Goal: Task Accomplishment & Management: Manage account settings

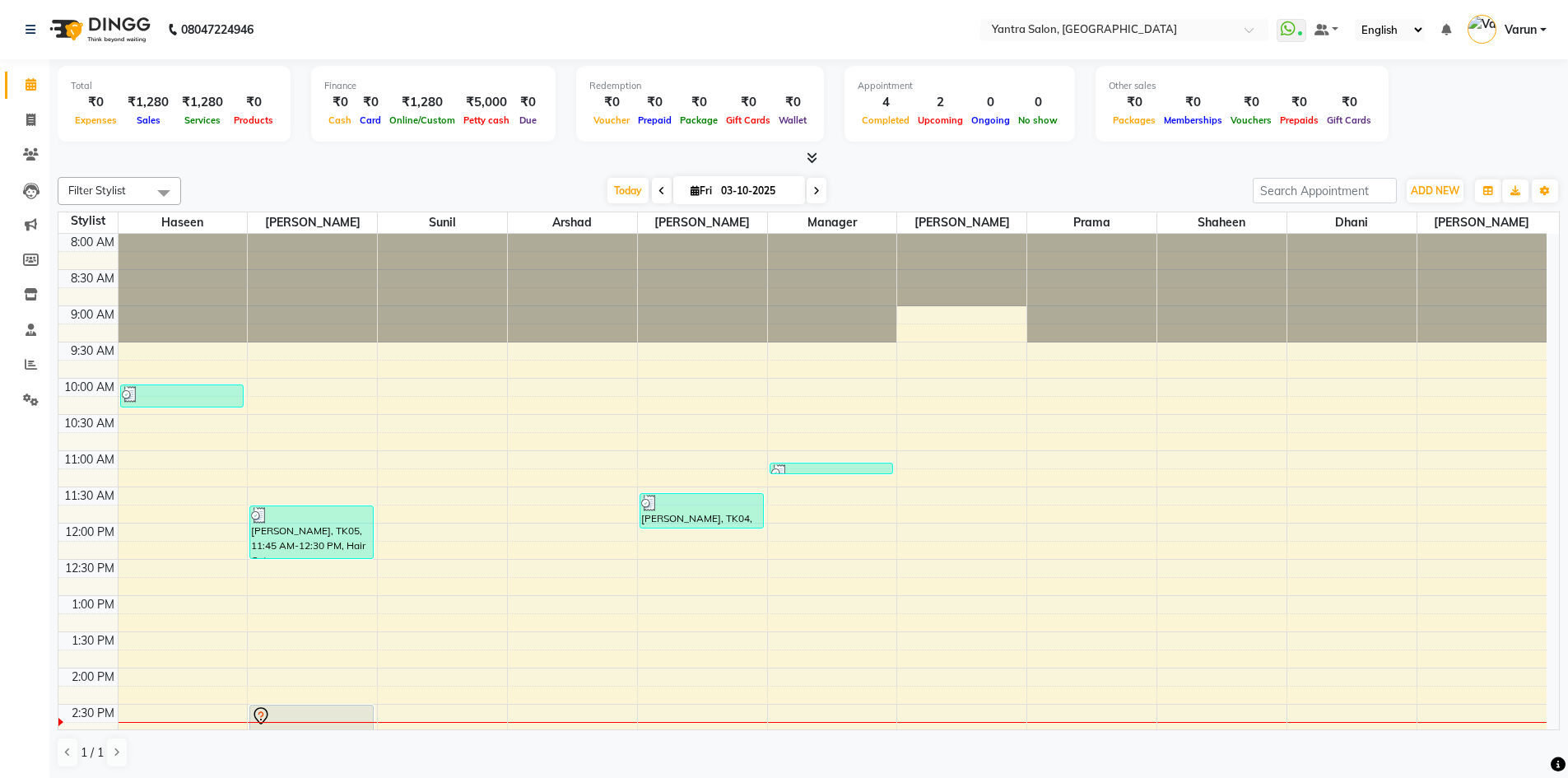
scroll to position [199, 0]
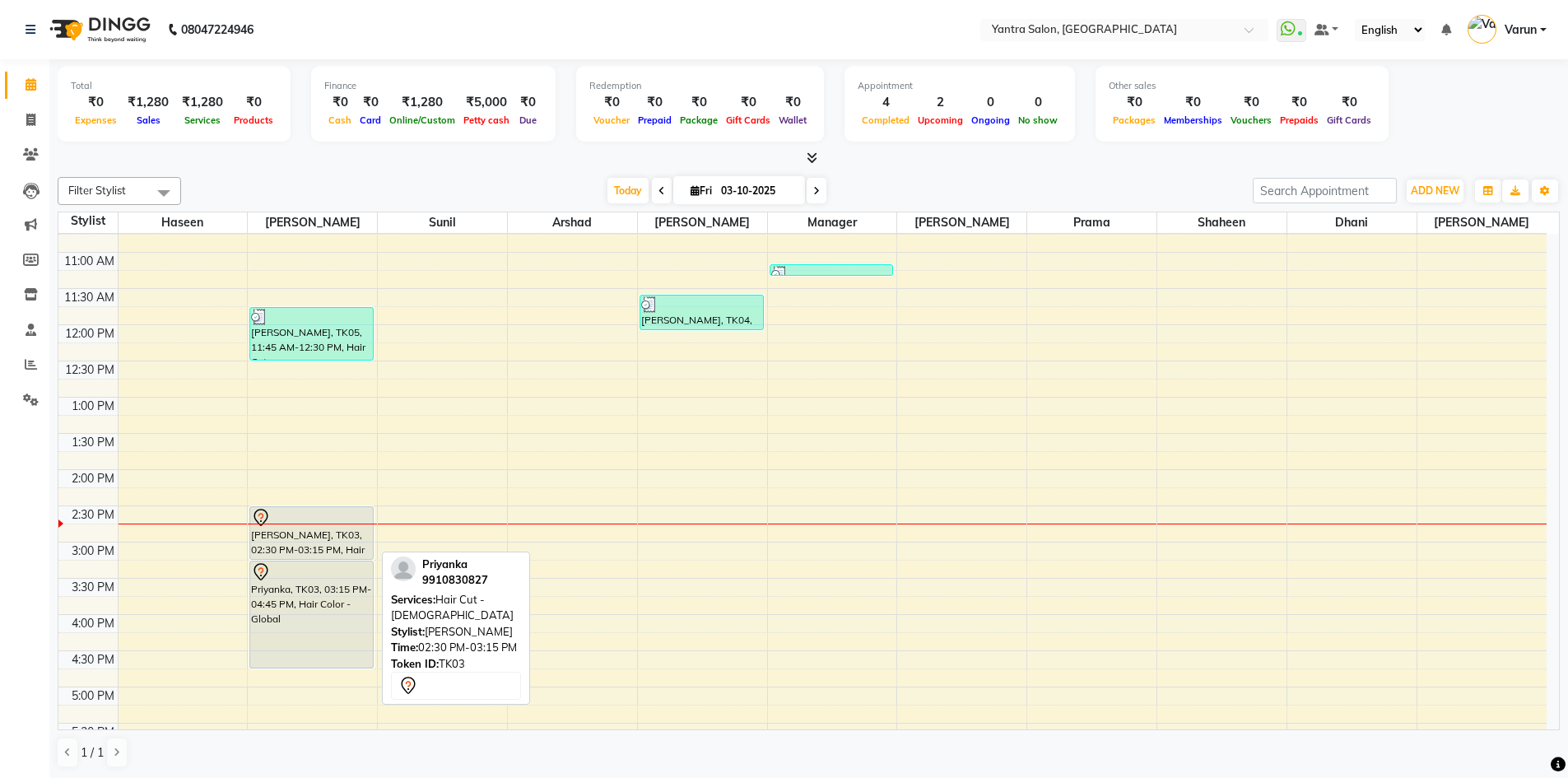
click at [315, 547] on div "[PERSON_NAME], TK03, 02:30 PM-03:15 PM, Hair Cut - [DEMOGRAPHIC_DATA]" at bounding box center [311, 533] width 122 height 52
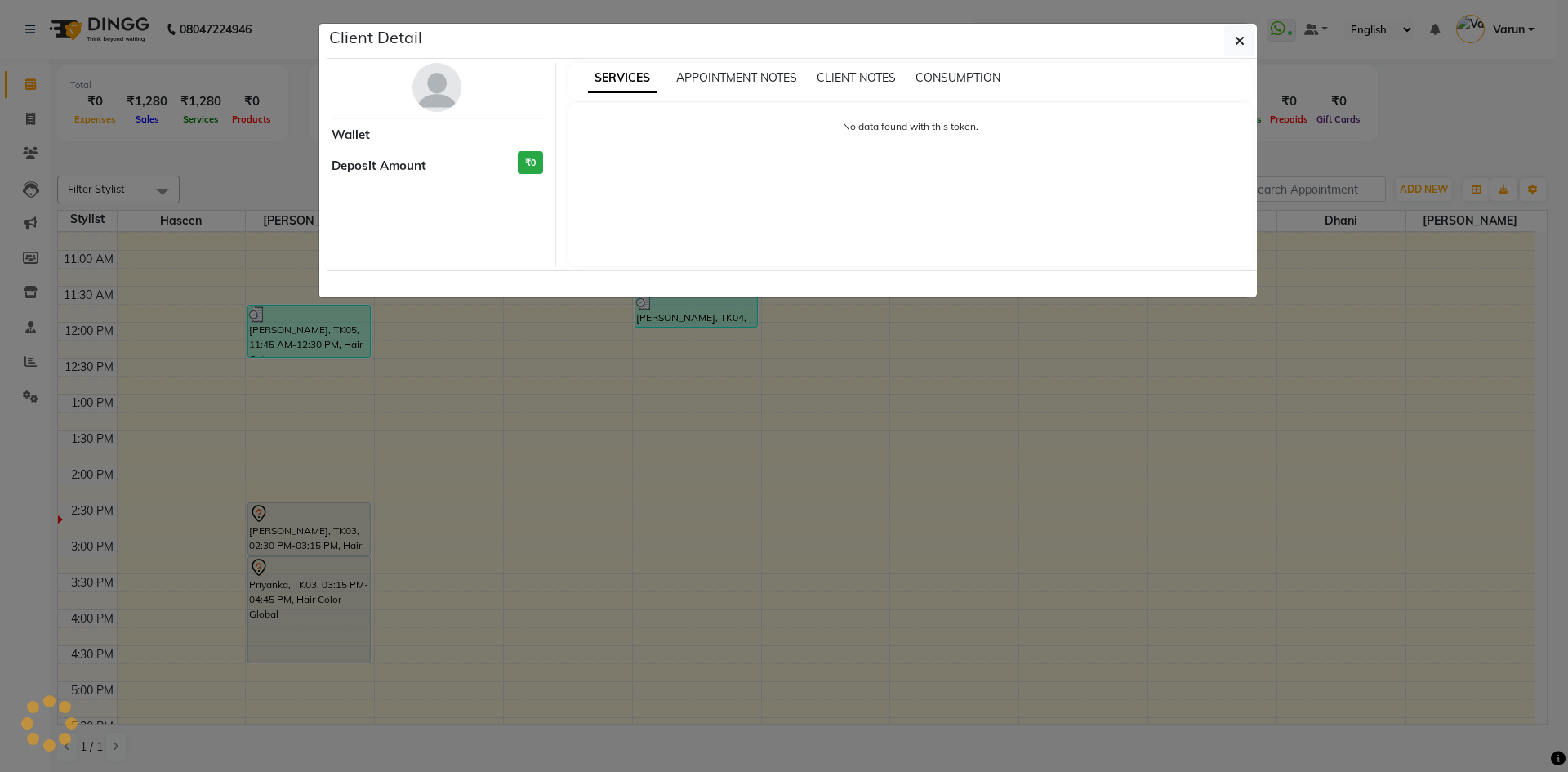
select select "7"
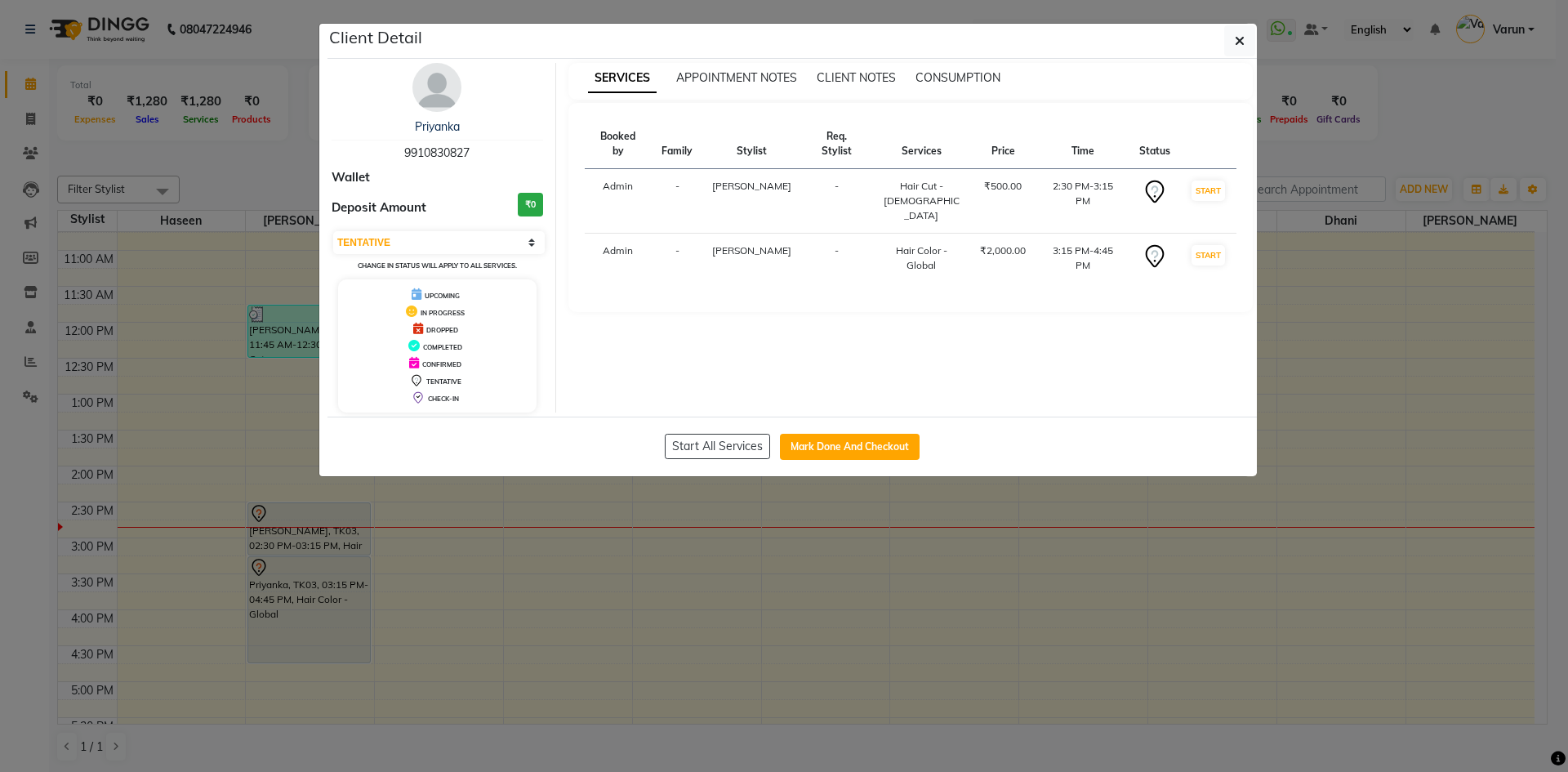
click at [451, 143] on div "Priyanka 9910830827" at bounding box center [437, 140] width 212 height 44
click at [65, 100] on ngb-modal-window "Client Detail Priyanka 9910830827 Wallet Deposit Amount ₹0 Select IN SERVICE CO…" at bounding box center [784, 386] width 1568 height 772
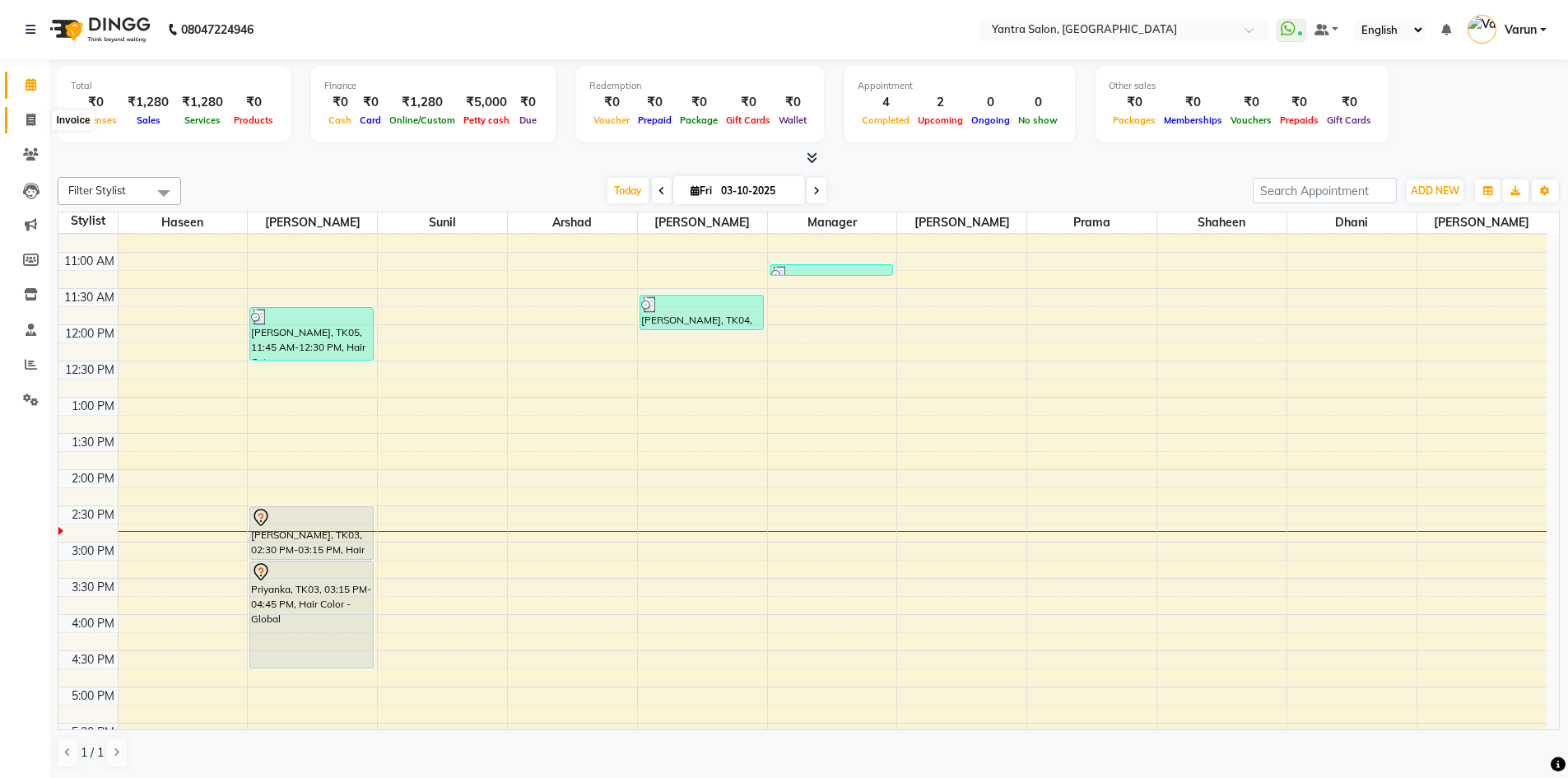
click at [38, 129] on span at bounding box center [31, 121] width 29 height 19
select select "service"
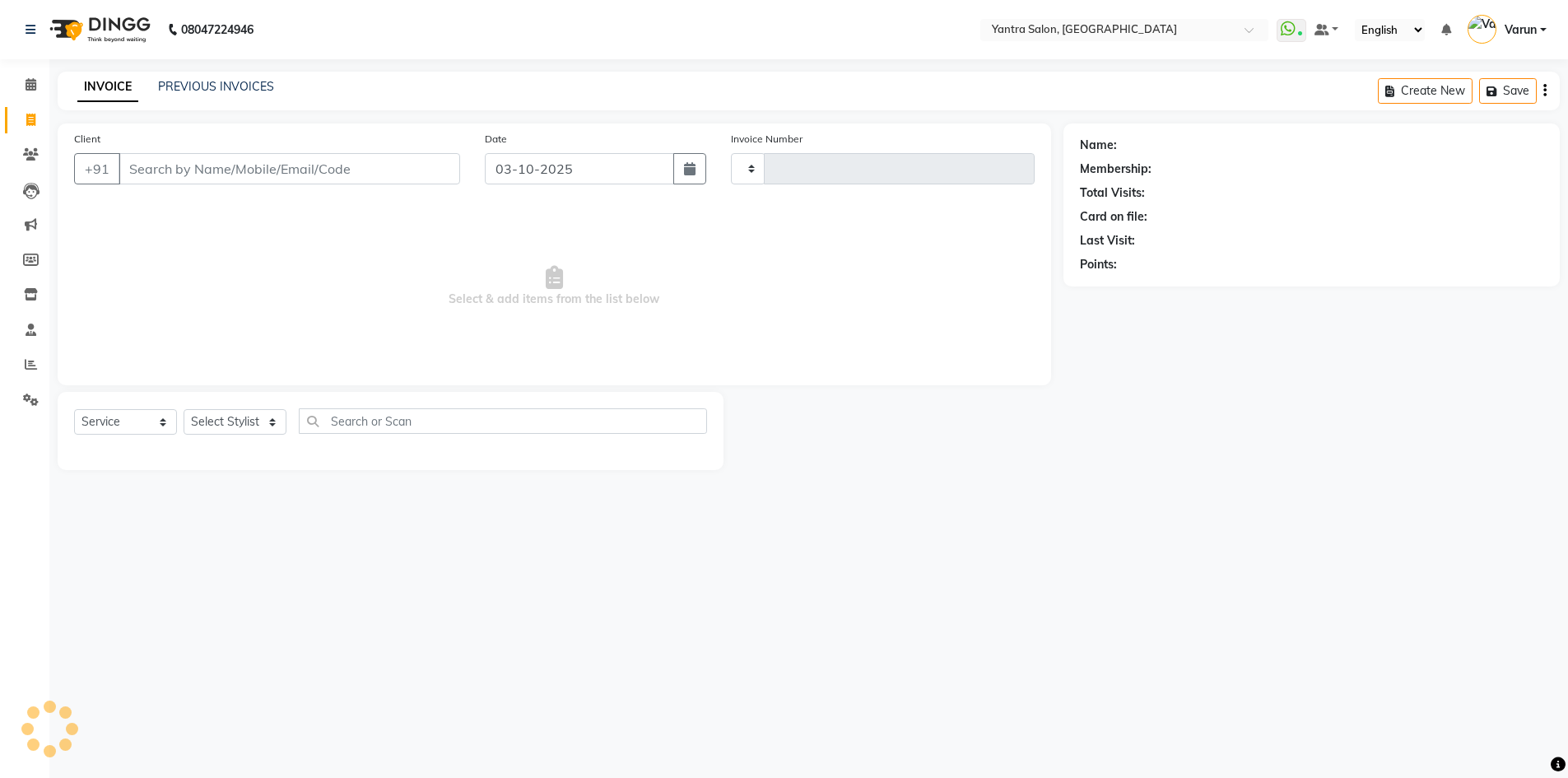
type input "2856"
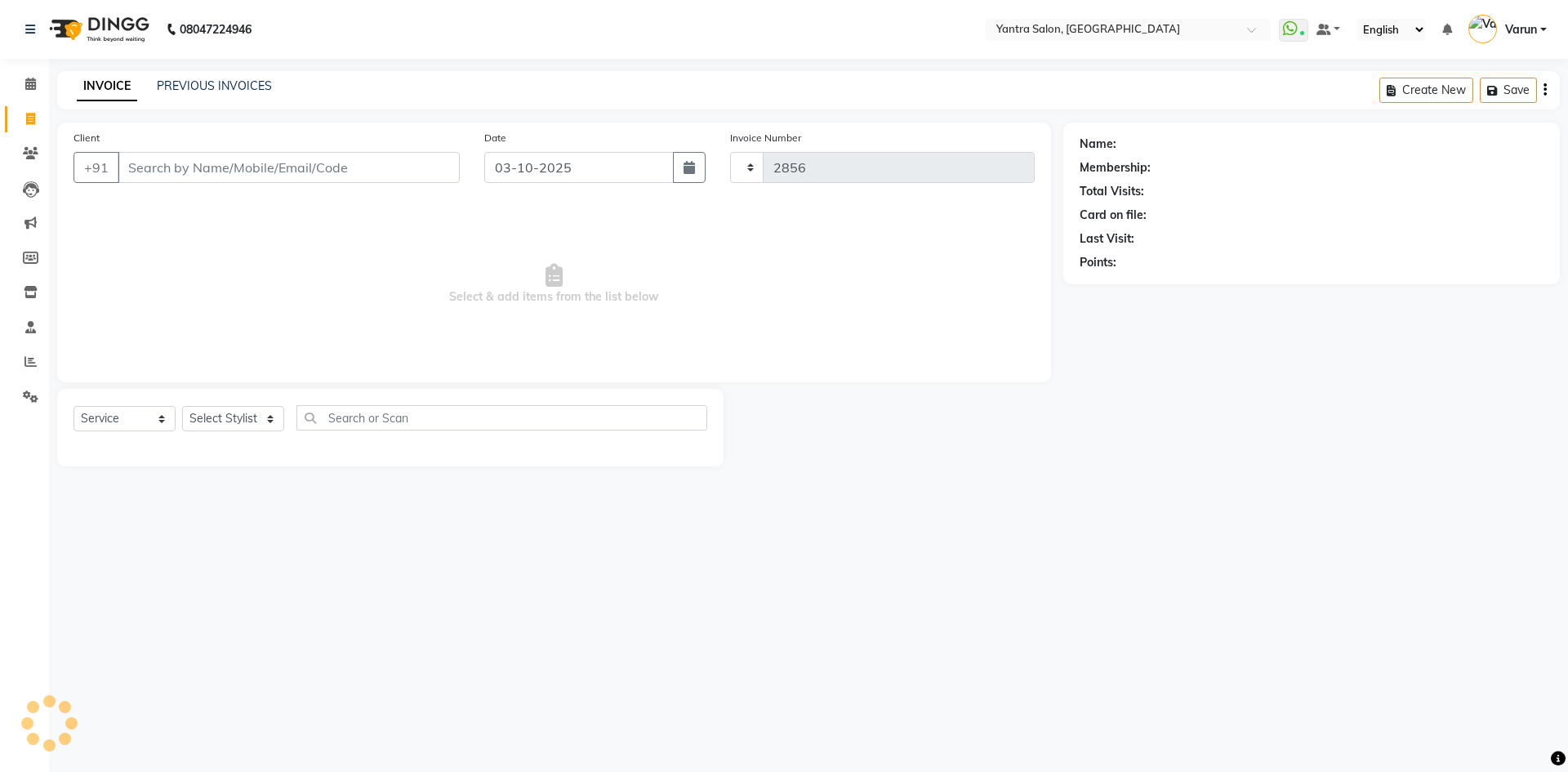
select select "6253"
type input "8866684256"
click at [409, 174] on span "Add Client" at bounding box center [418, 167] width 64 height 16
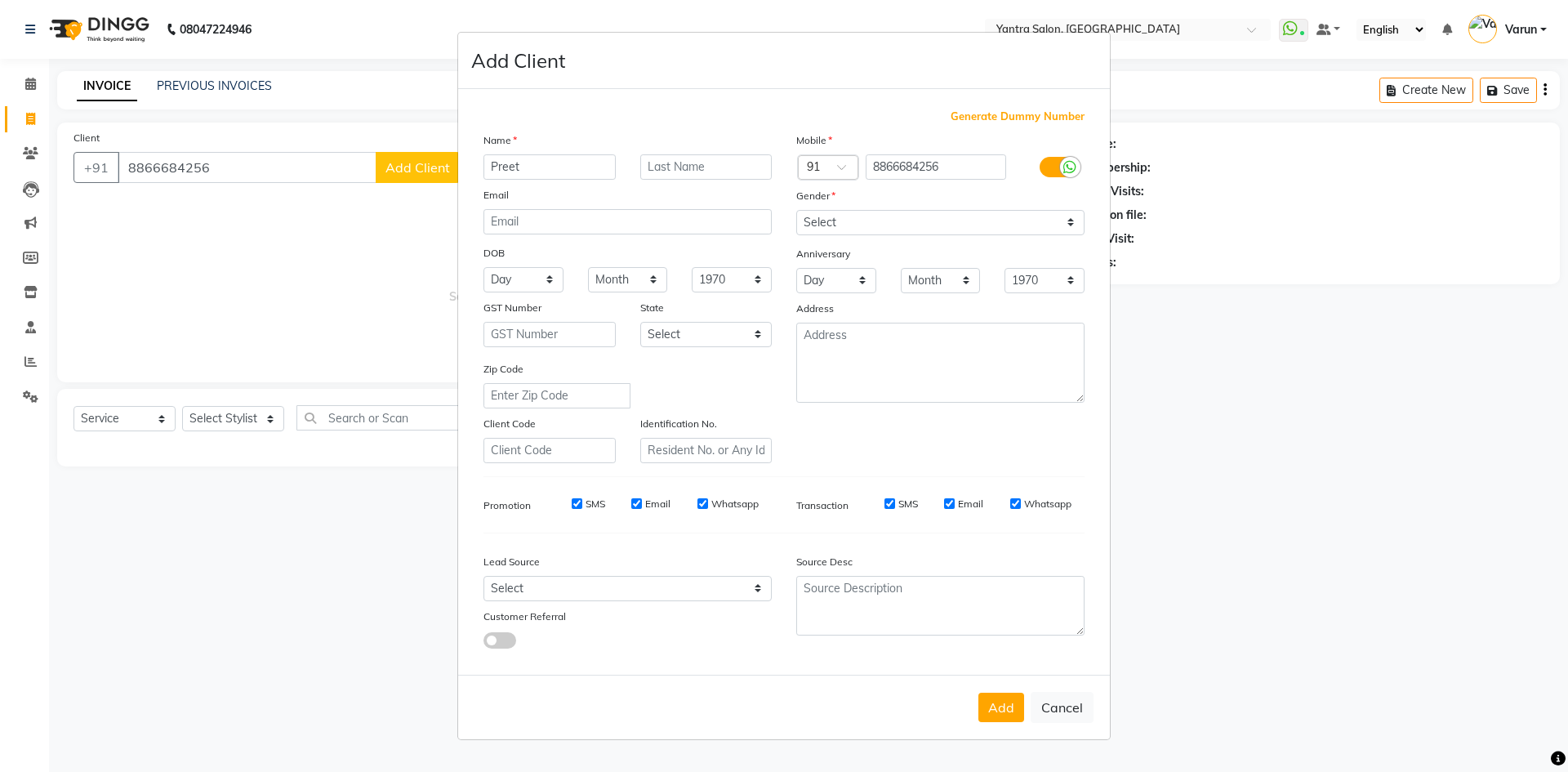
type input "Preet"
click at [1058, 213] on select "Select [DEMOGRAPHIC_DATA] [DEMOGRAPHIC_DATA] Other Prefer Not To Say" at bounding box center [940, 222] width 288 height 25
select select "[DEMOGRAPHIC_DATA]"
click at [796, 210] on select "Select [DEMOGRAPHIC_DATA] [DEMOGRAPHIC_DATA] Other Prefer Not To Say" at bounding box center [940, 222] width 288 height 25
click at [1013, 707] on button "Add" at bounding box center [1000, 707] width 46 height 29
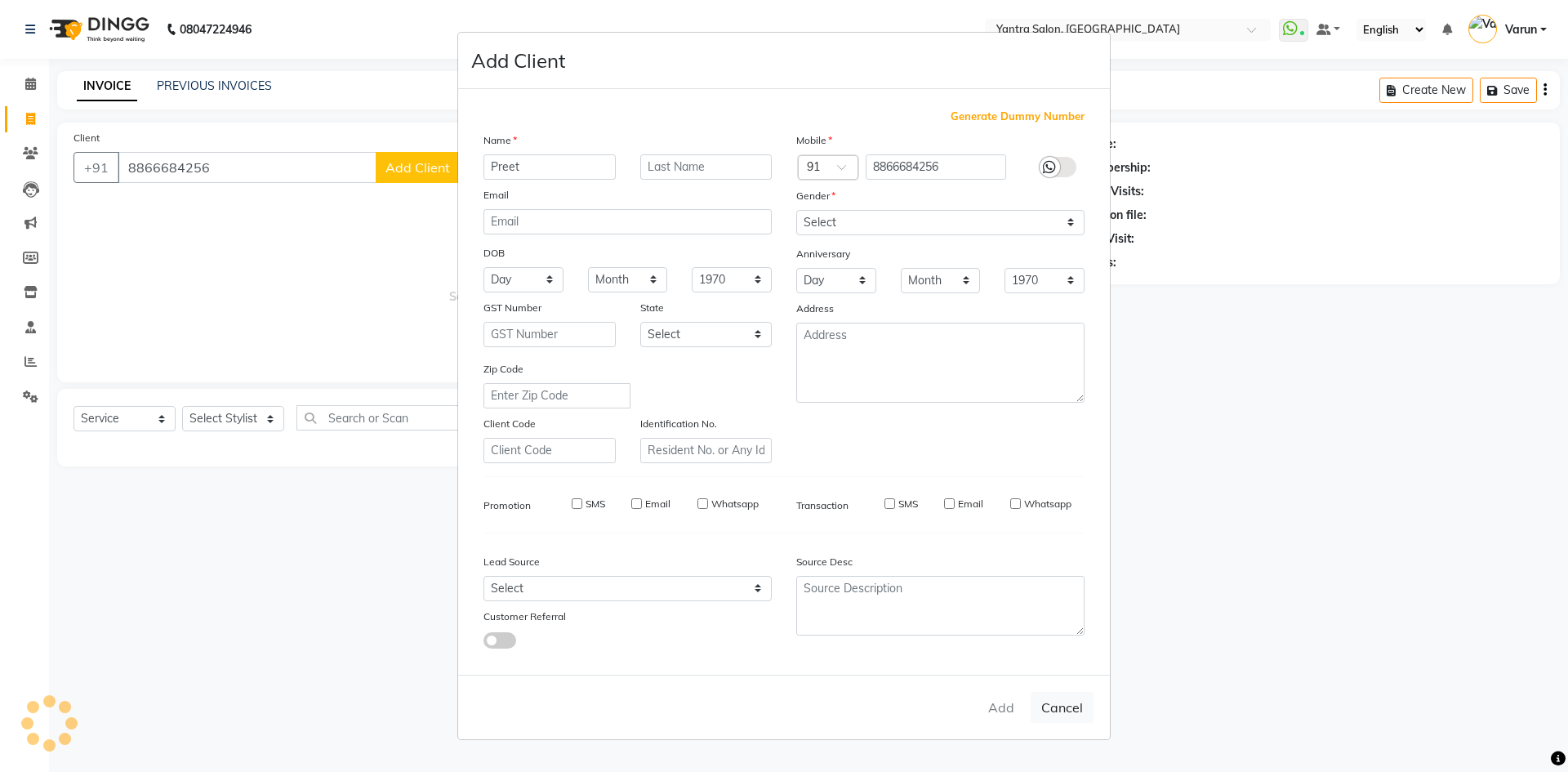
select select
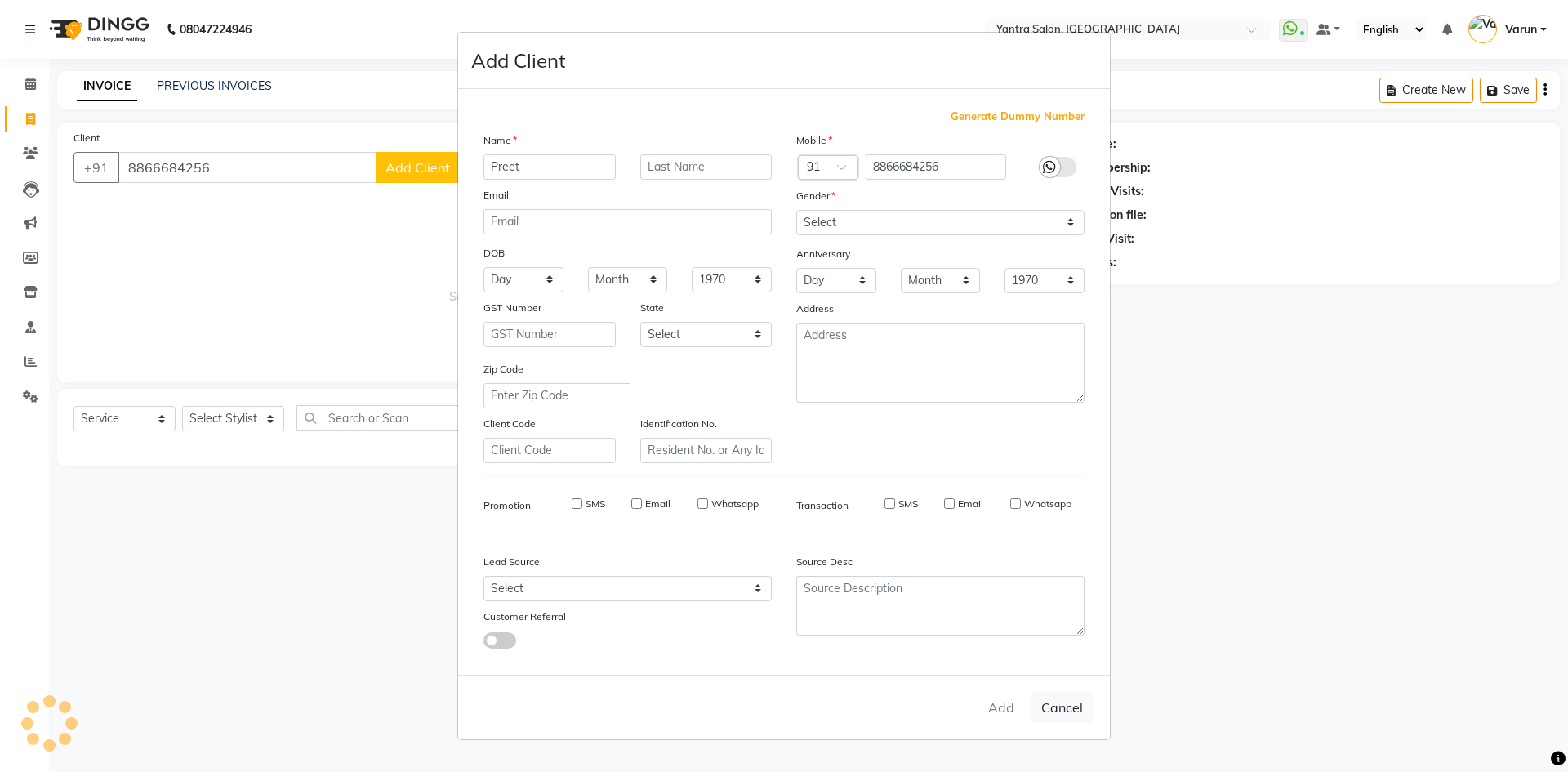
select select
checkbox input "false"
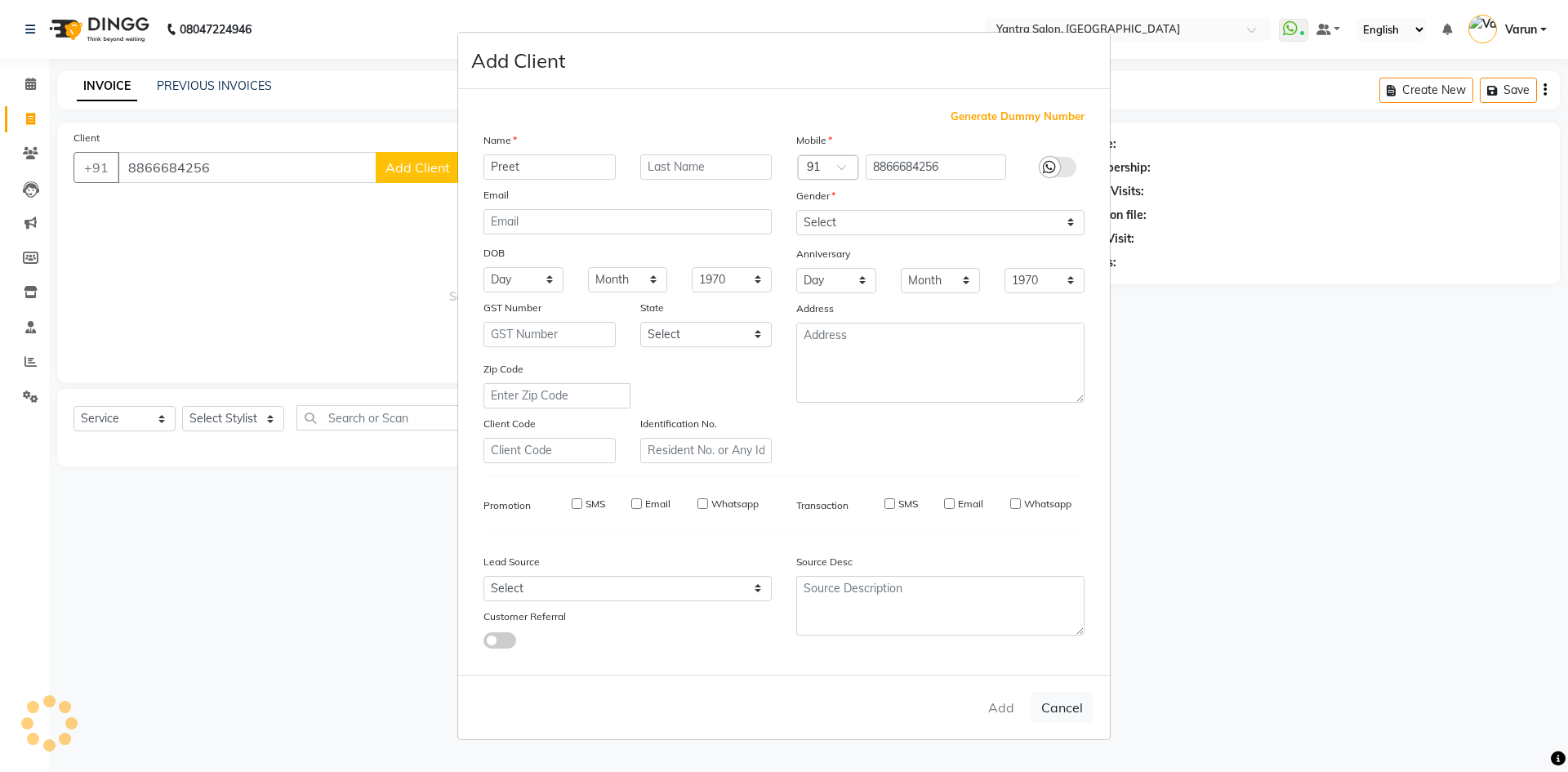
checkbox input "false"
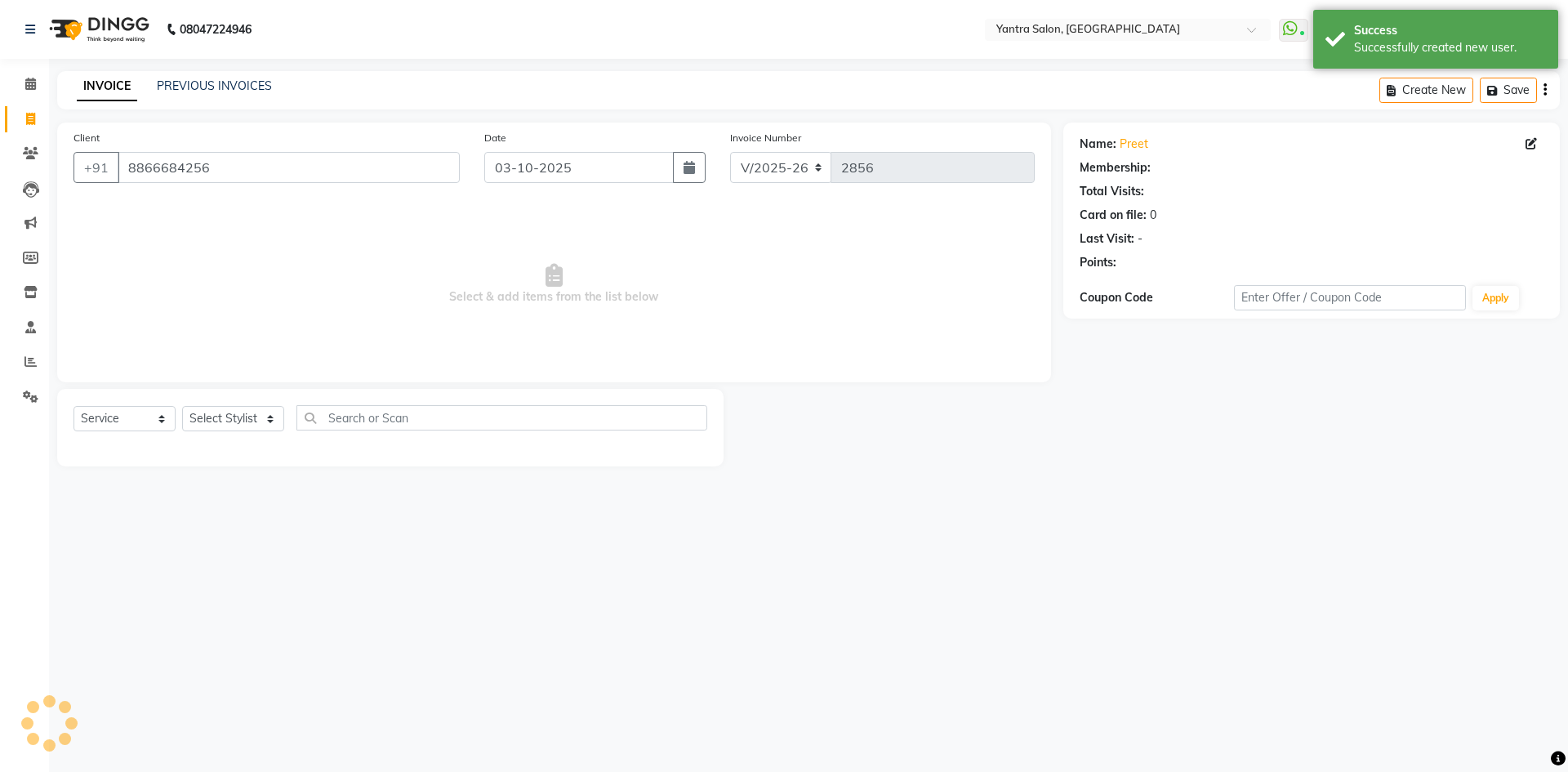
click at [274, 390] on div "Select Service Product Membership Package Voucher Prepaid Gift Card Select Styl…" at bounding box center [390, 428] width 667 height 78
click at [261, 410] on select "Select Stylist admin [PERSON_NAME] Dhani Haseen [PERSON_NAME] Manager [PERSON_N…" at bounding box center [233, 419] width 102 height 25
select select "88995"
click at [182, 406] on select "Select Stylist admin [PERSON_NAME] Dhani Haseen [PERSON_NAME] Manager [PERSON_N…" at bounding box center [233, 419] width 102 height 25
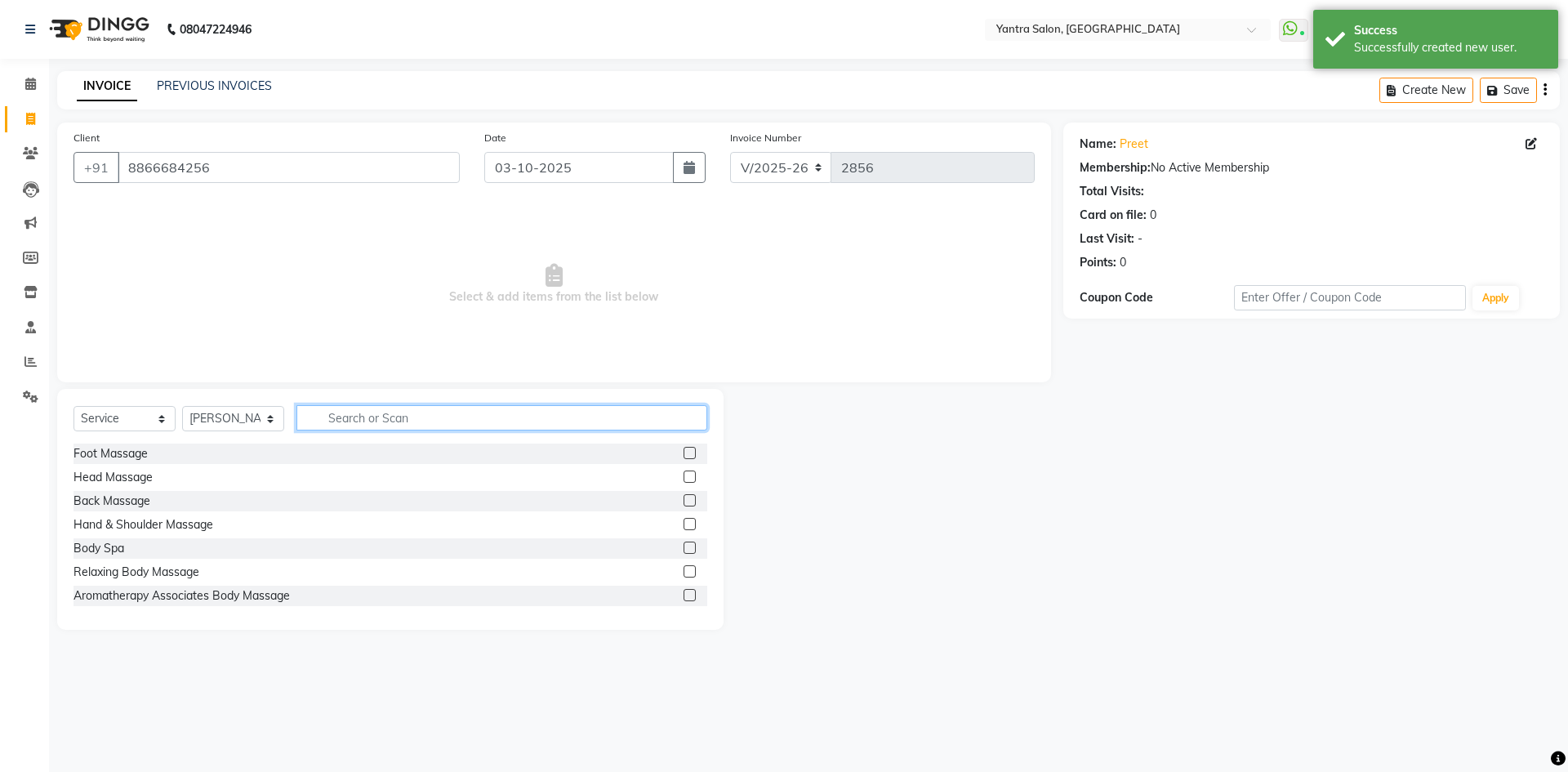
click at [405, 425] on input "text" at bounding box center [502, 418] width 411 height 25
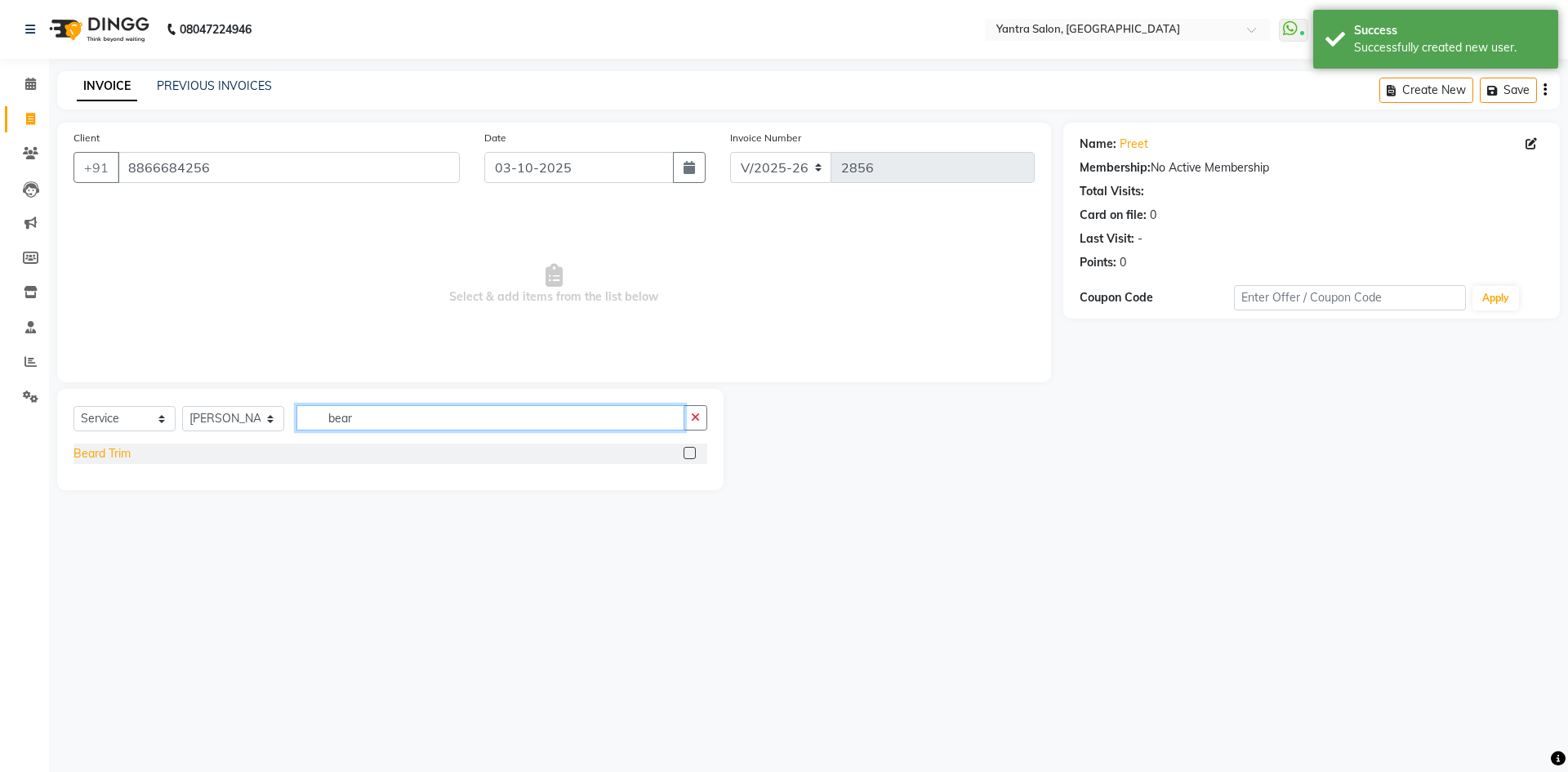
type input "bear"
click at [129, 455] on div "Beard Trim" at bounding box center [102, 453] width 57 height 17
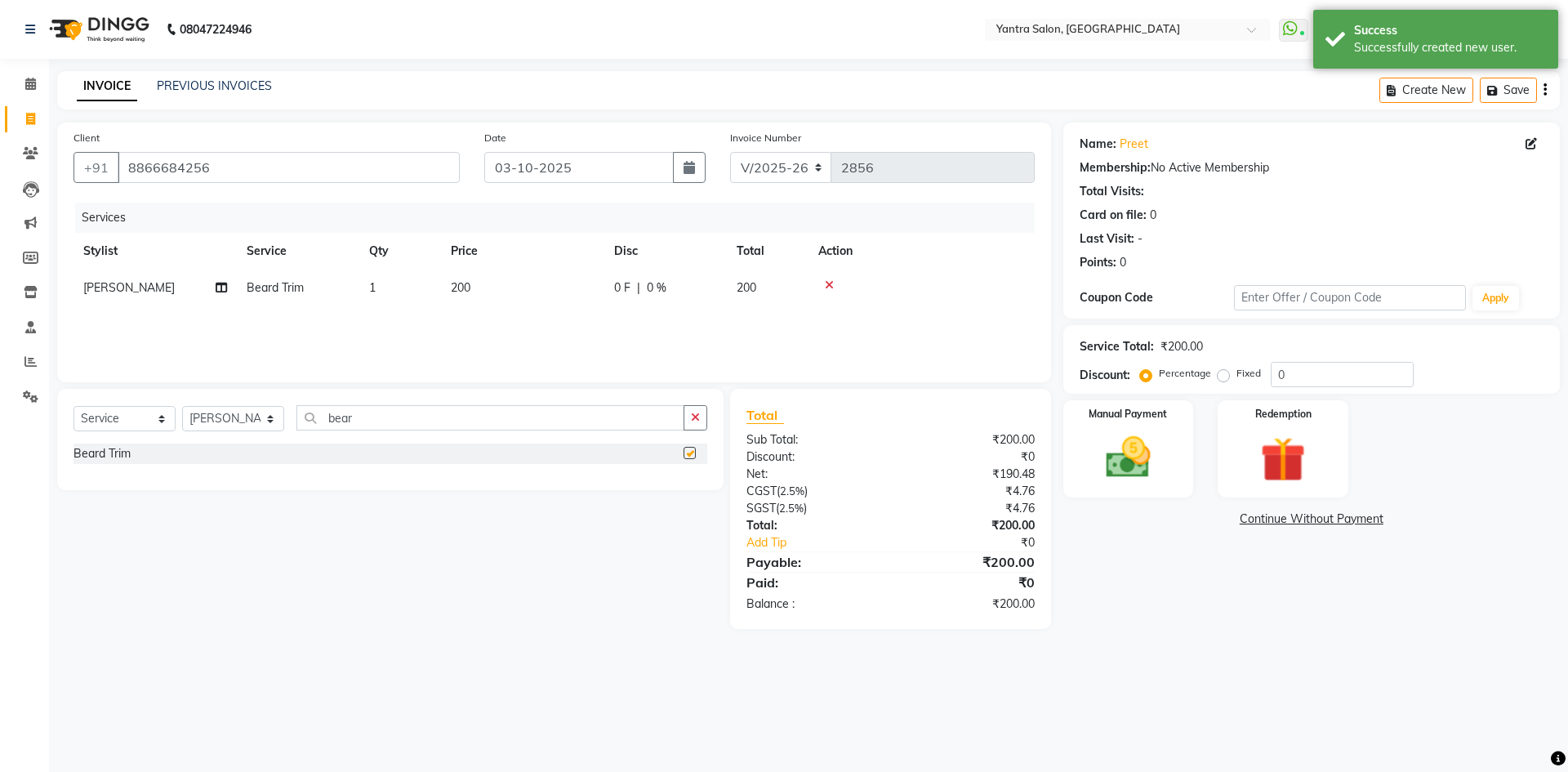
checkbox input "false"
click at [419, 425] on input "bear" at bounding box center [490, 418] width 388 height 25
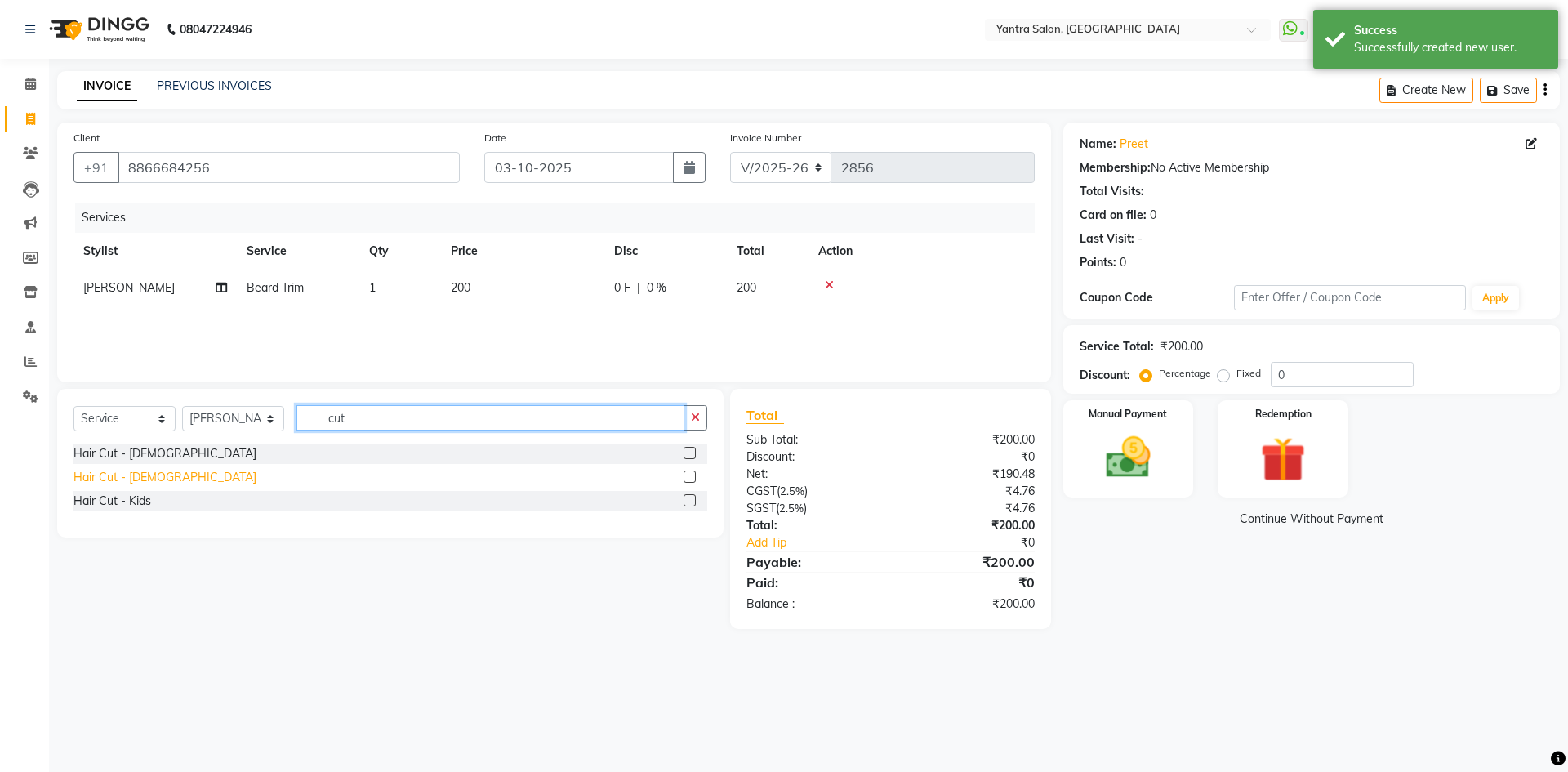
type input "cut"
click at [128, 484] on div "Hair Cut - [DEMOGRAPHIC_DATA]" at bounding box center [164, 477] width 183 height 17
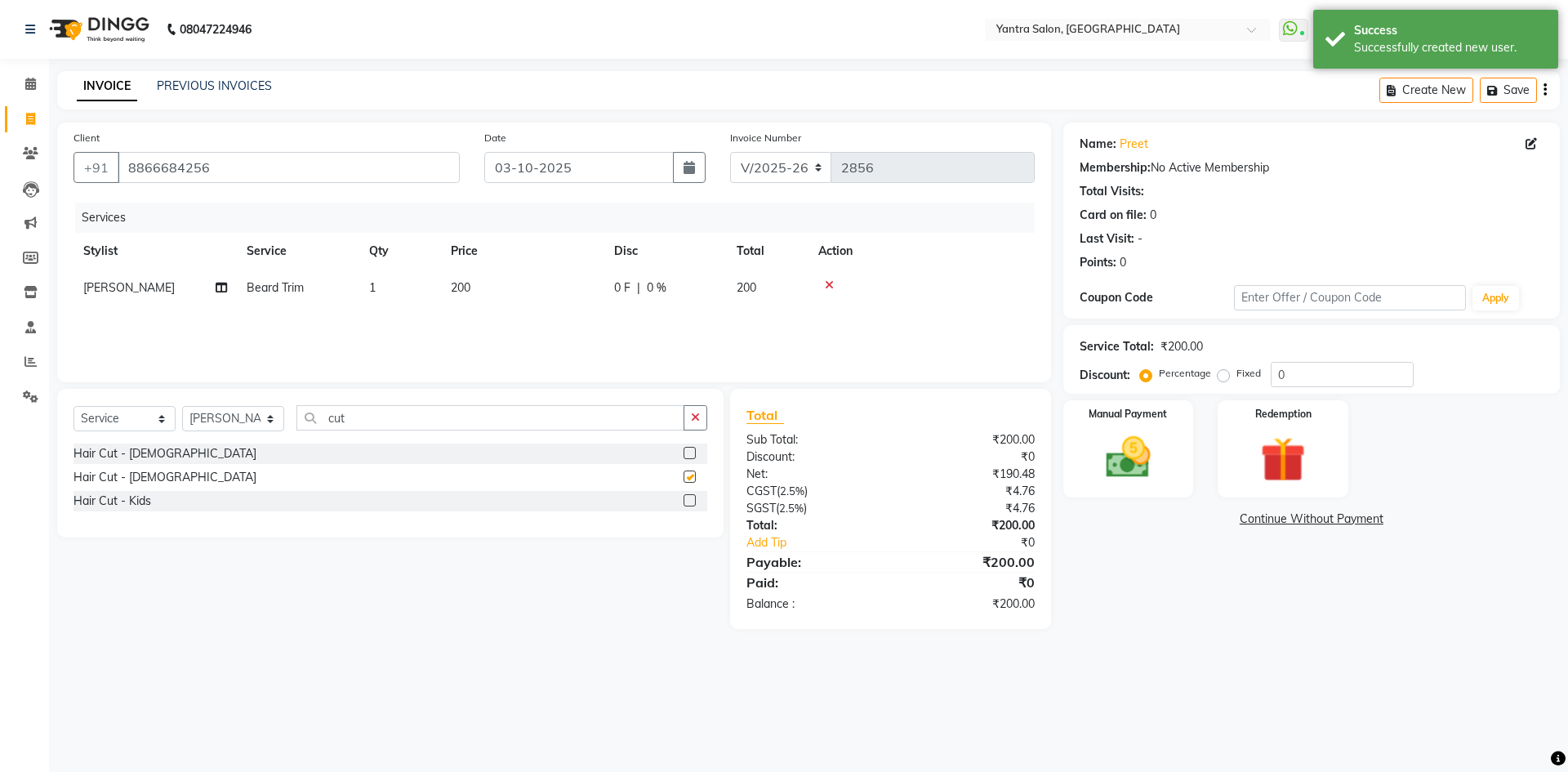
checkbox input "false"
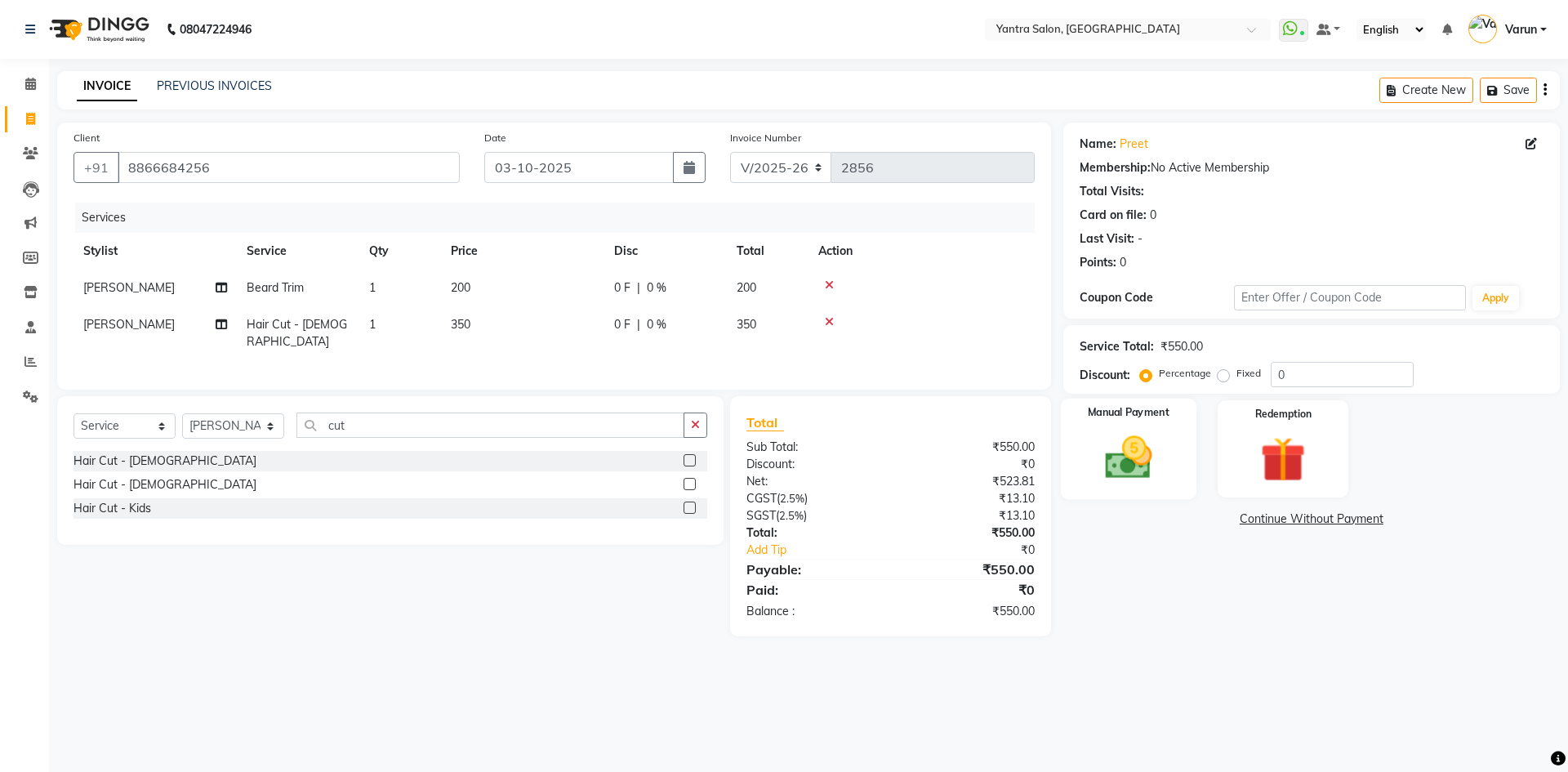
click at [1167, 440] on div "Manual Payment" at bounding box center [1128, 449] width 136 height 101
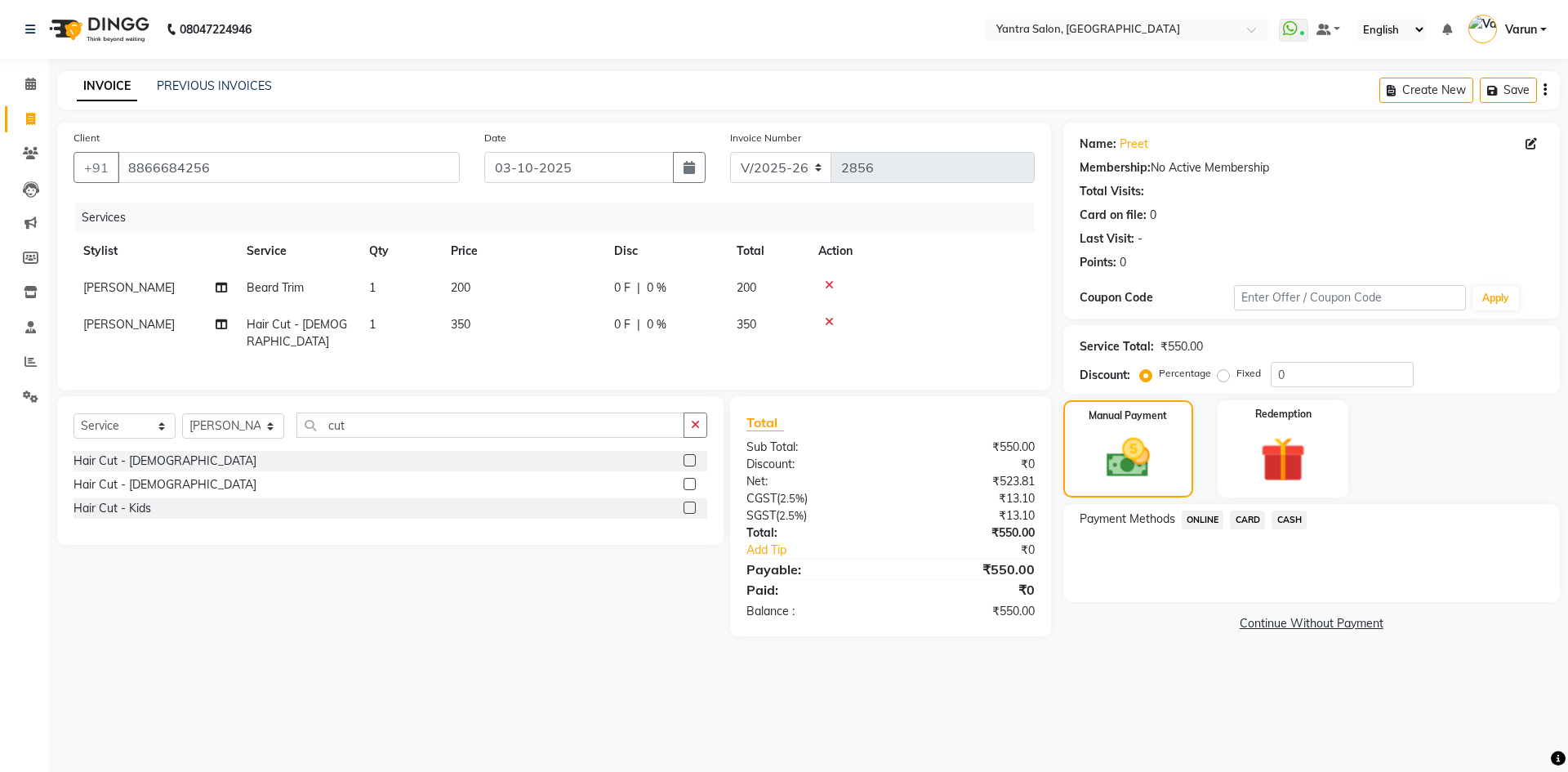
click at [1204, 520] on span "ONLINE" at bounding box center [1203, 519] width 43 height 19
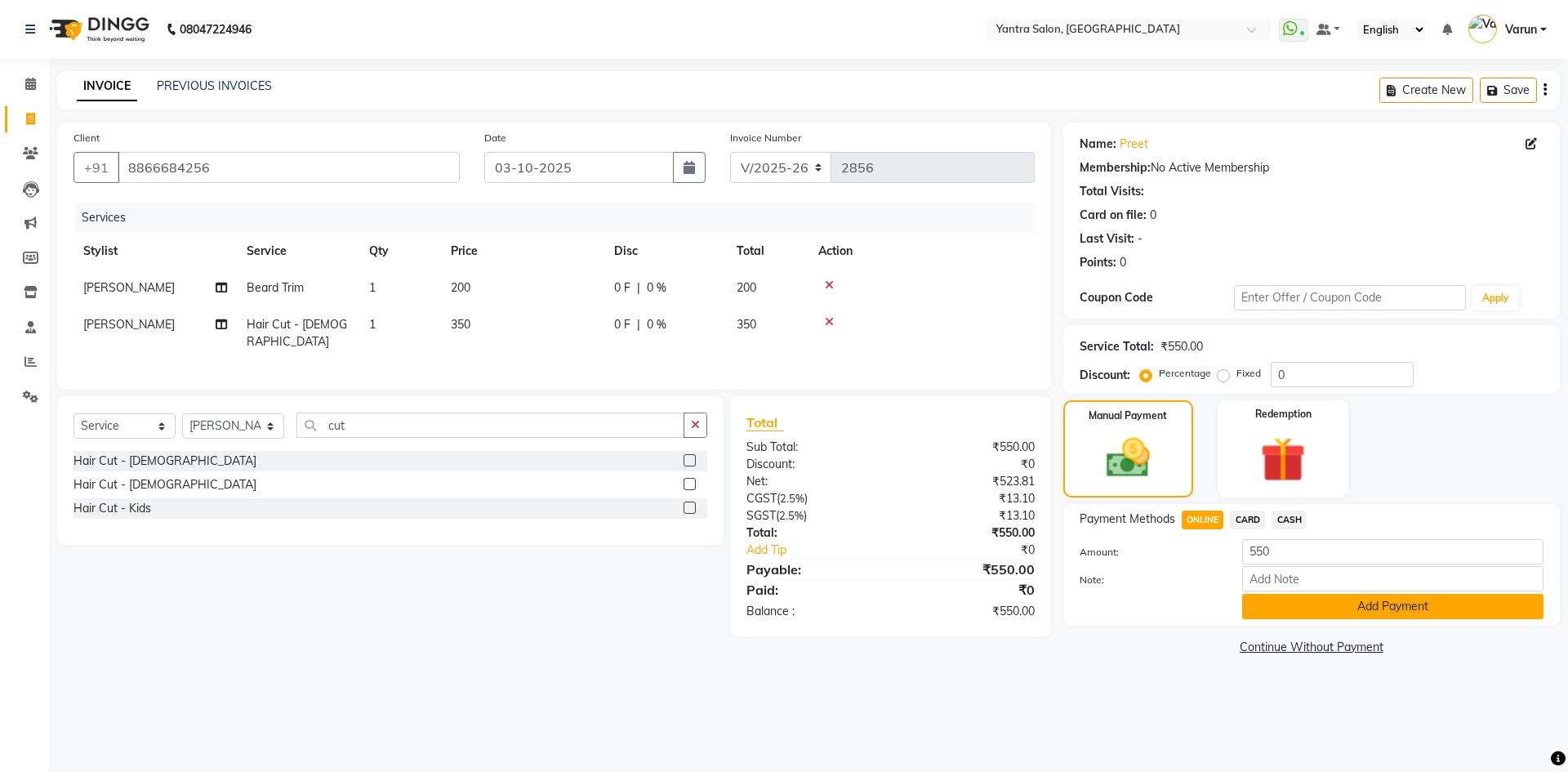
click at [1299, 615] on button "Add Payment" at bounding box center [1393, 606] width 302 height 25
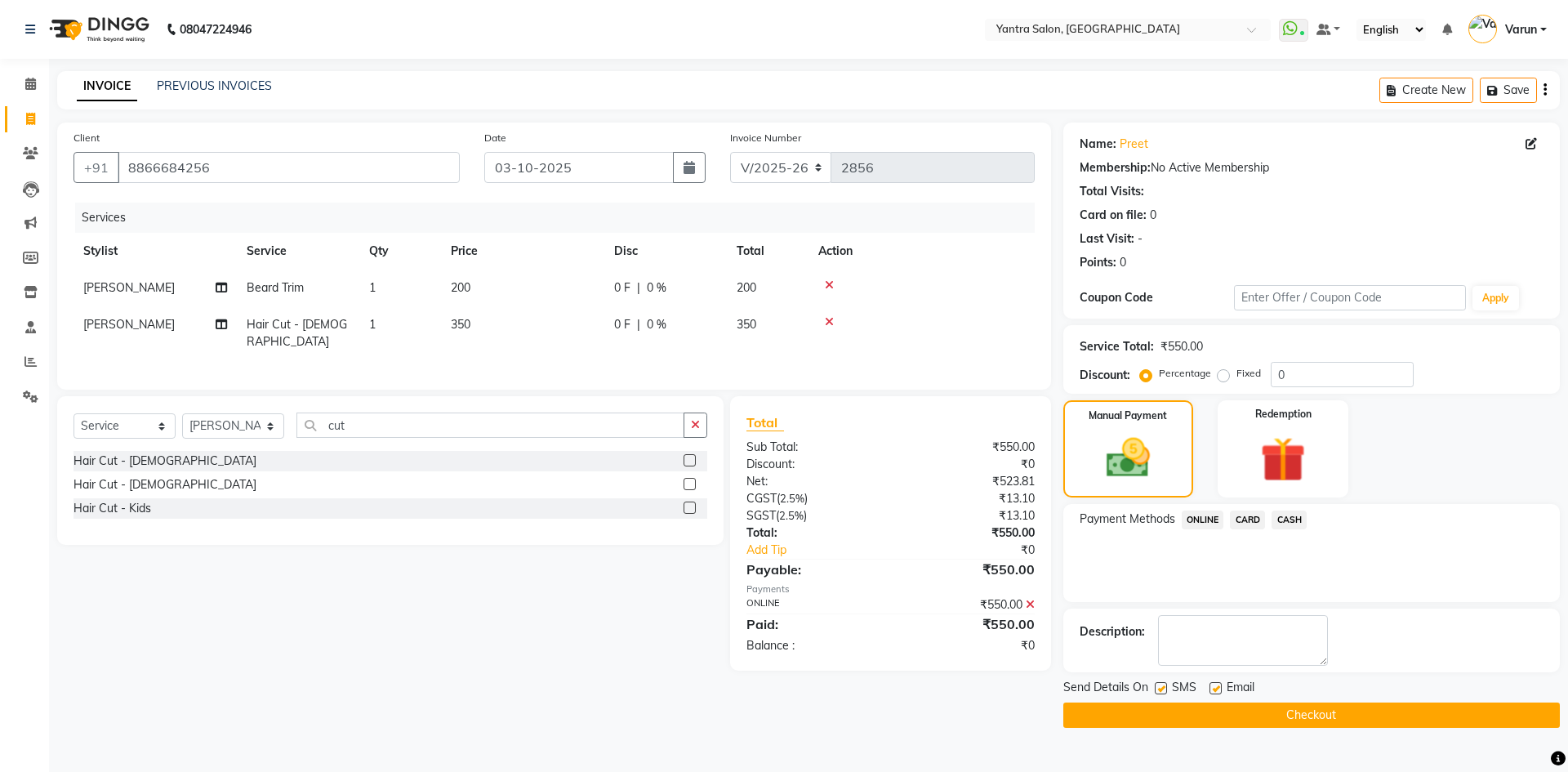
click at [1322, 705] on button "Checkout" at bounding box center [1311, 715] width 496 height 25
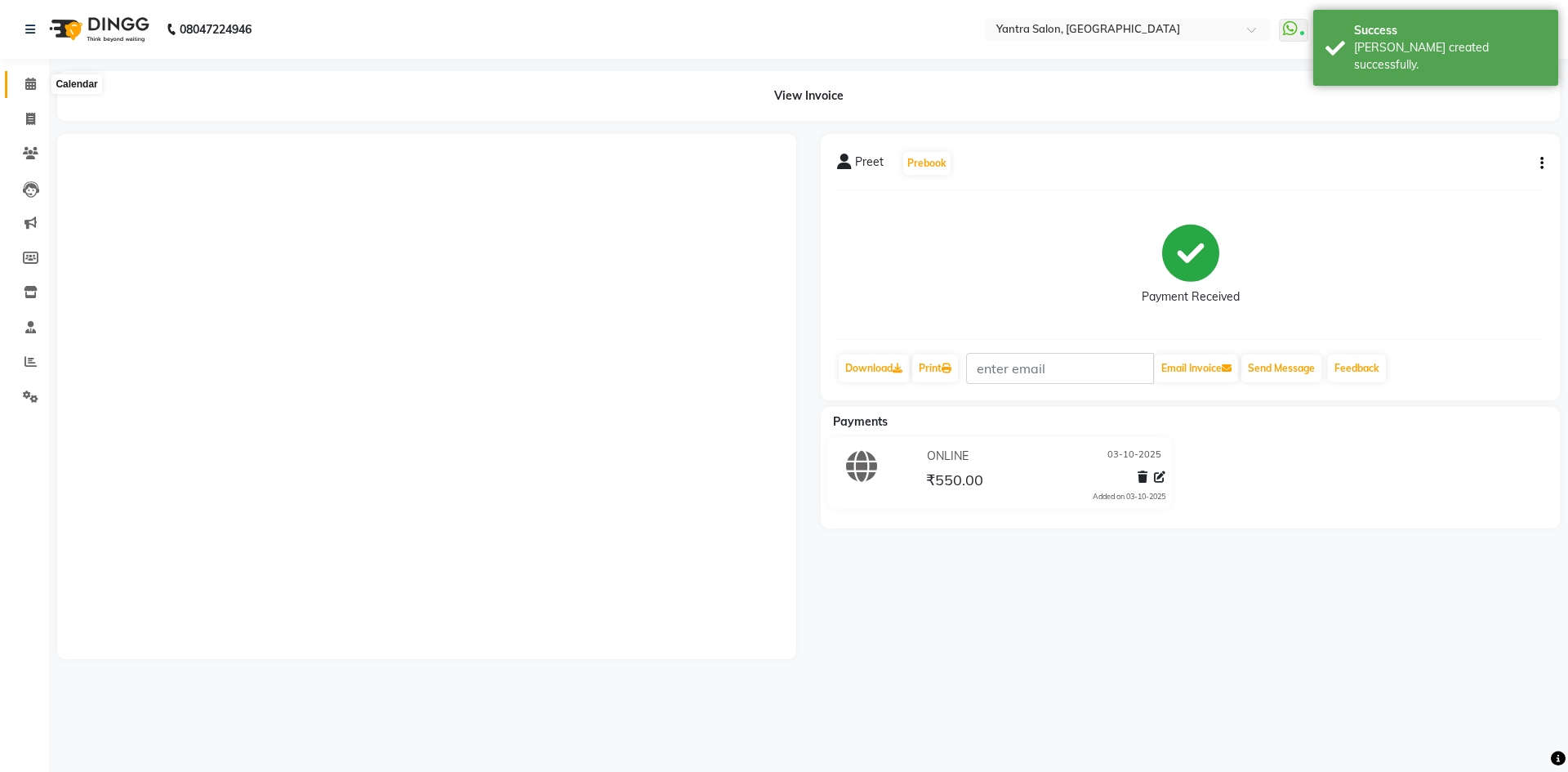
click at [22, 84] on span at bounding box center [30, 84] width 29 height 19
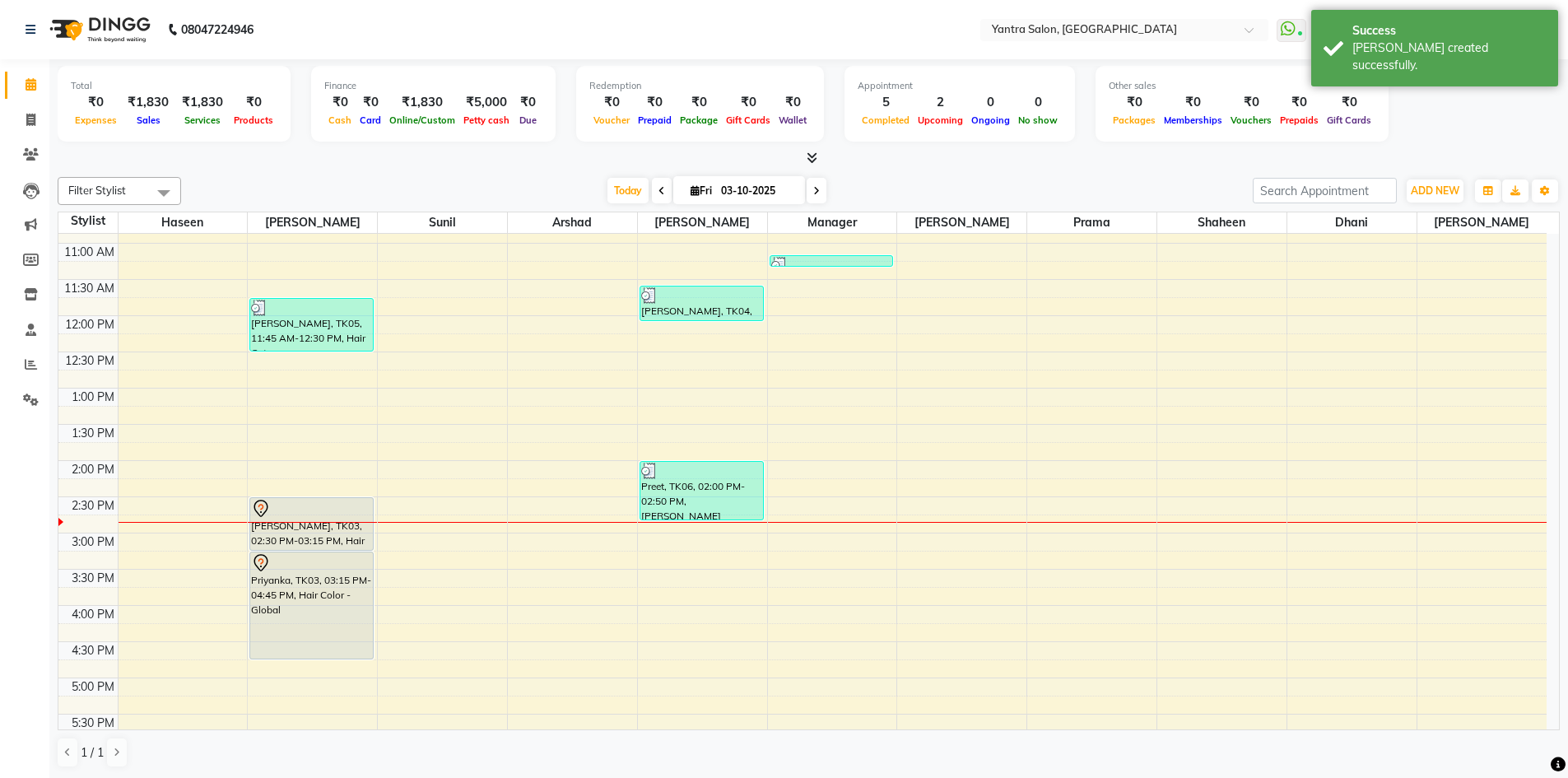
scroll to position [329, 0]
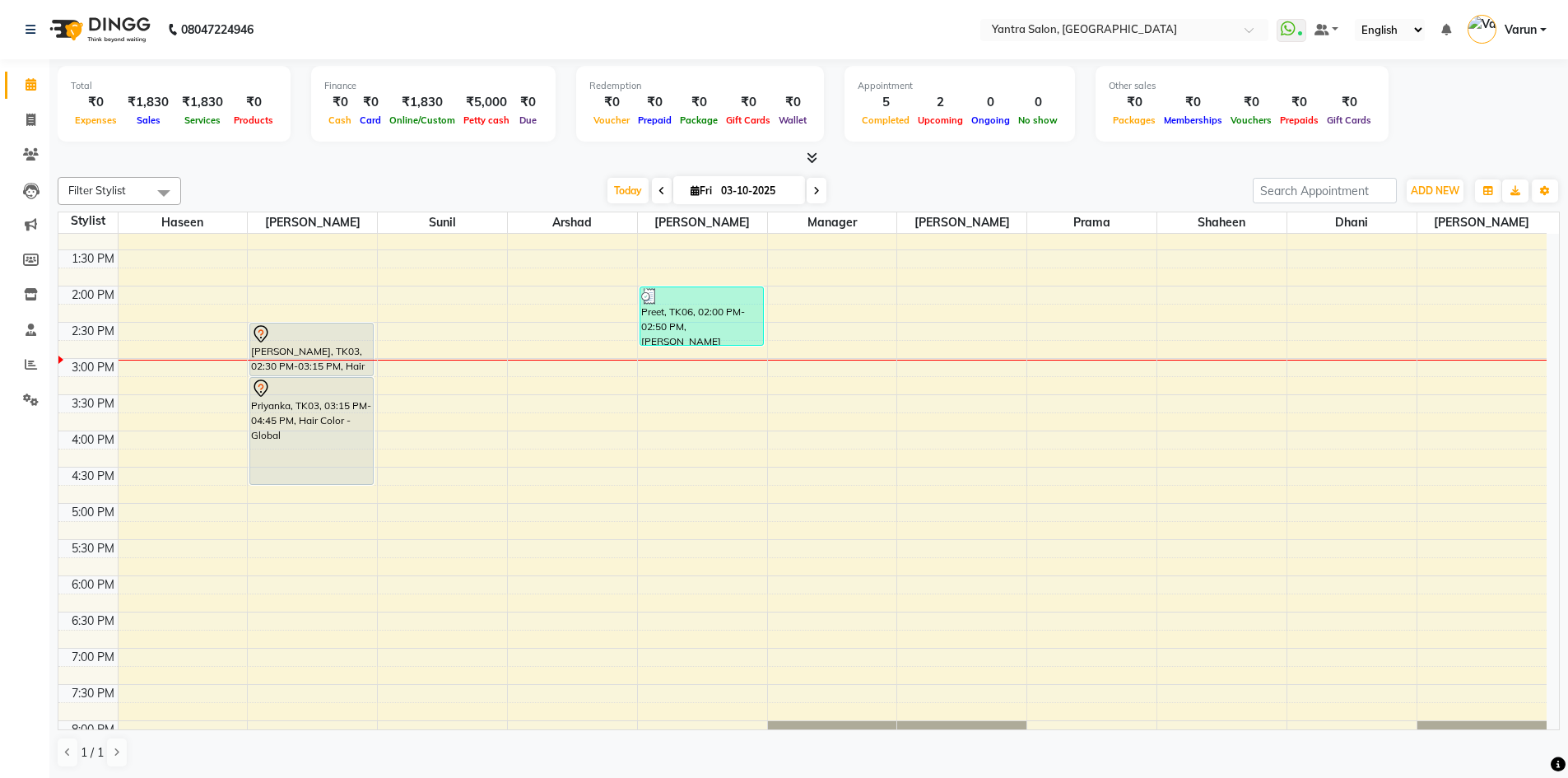
scroll to position [387, 0]
